Goal: Transaction & Acquisition: Obtain resource

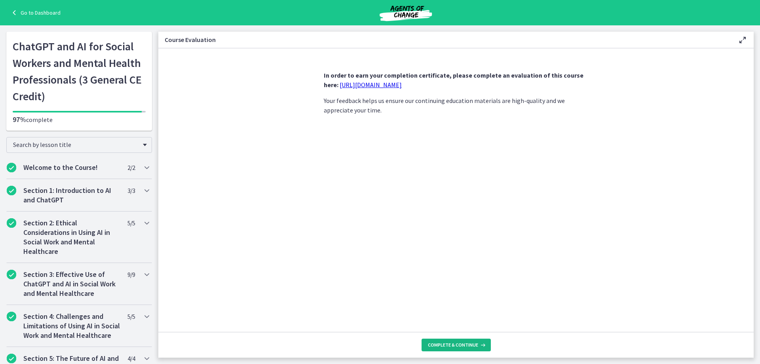
click at [481, 344] on icon at bounding box center [482, 345] width 8 height 6
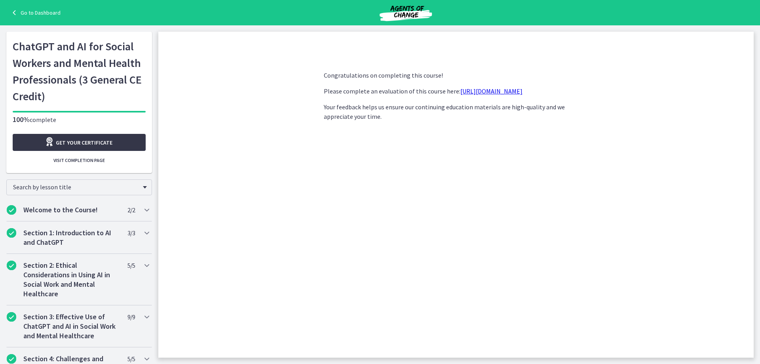
click at [80, 143] on span "Get your certificate" at bounding box center [84, 142] width 57 height 9
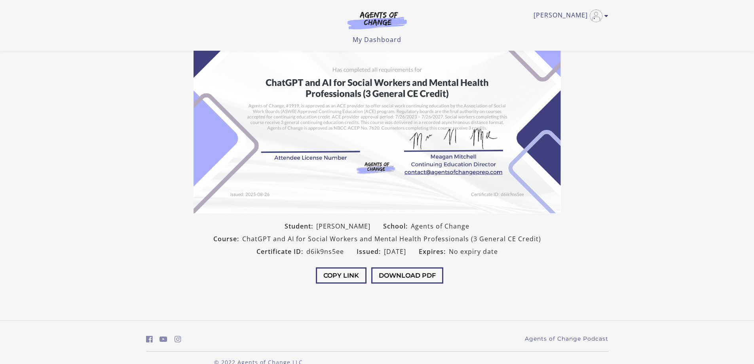
scroll to position [97, 0]
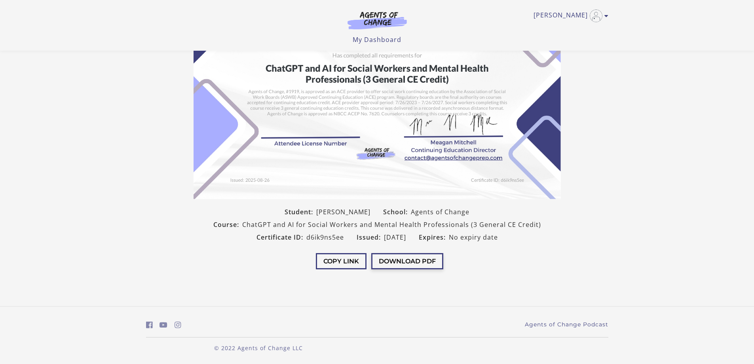
click at [419, 260] on button "Download PDF" at bounding box center [407, 261] width 72 height 16
